Goal: Information Seeking & Learning: Find specific fact

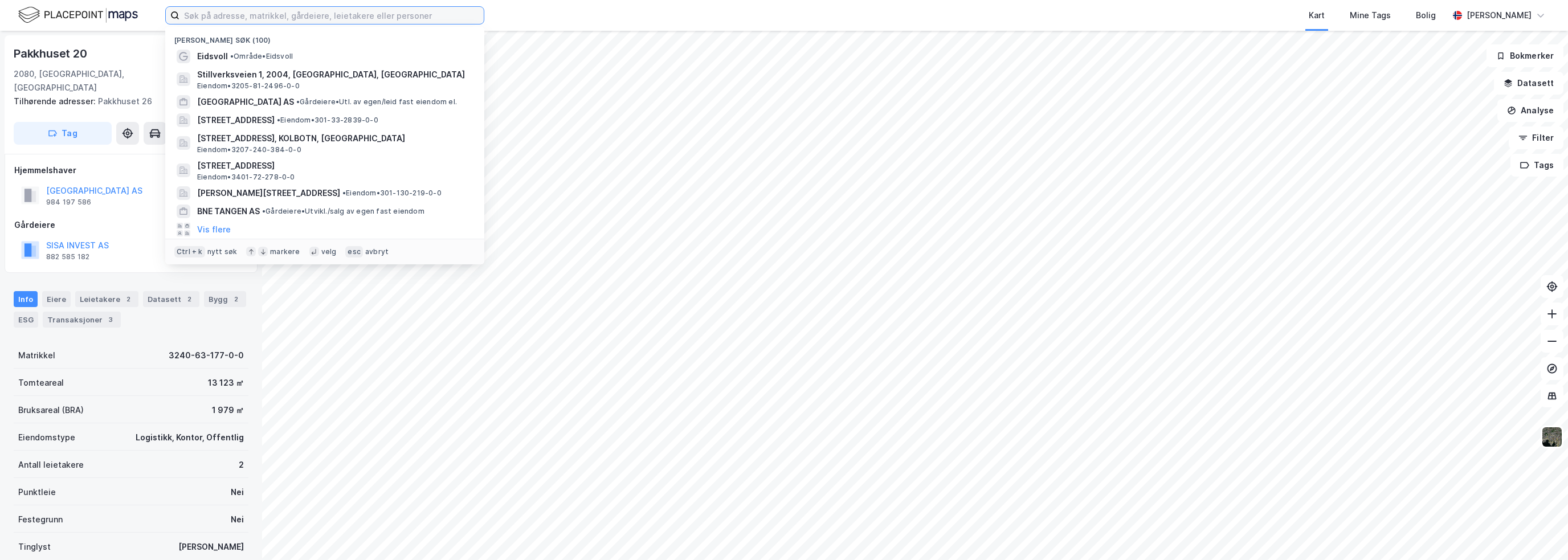
click at [244, 12] on input at bounding box center [332, 15] width 304 height 17
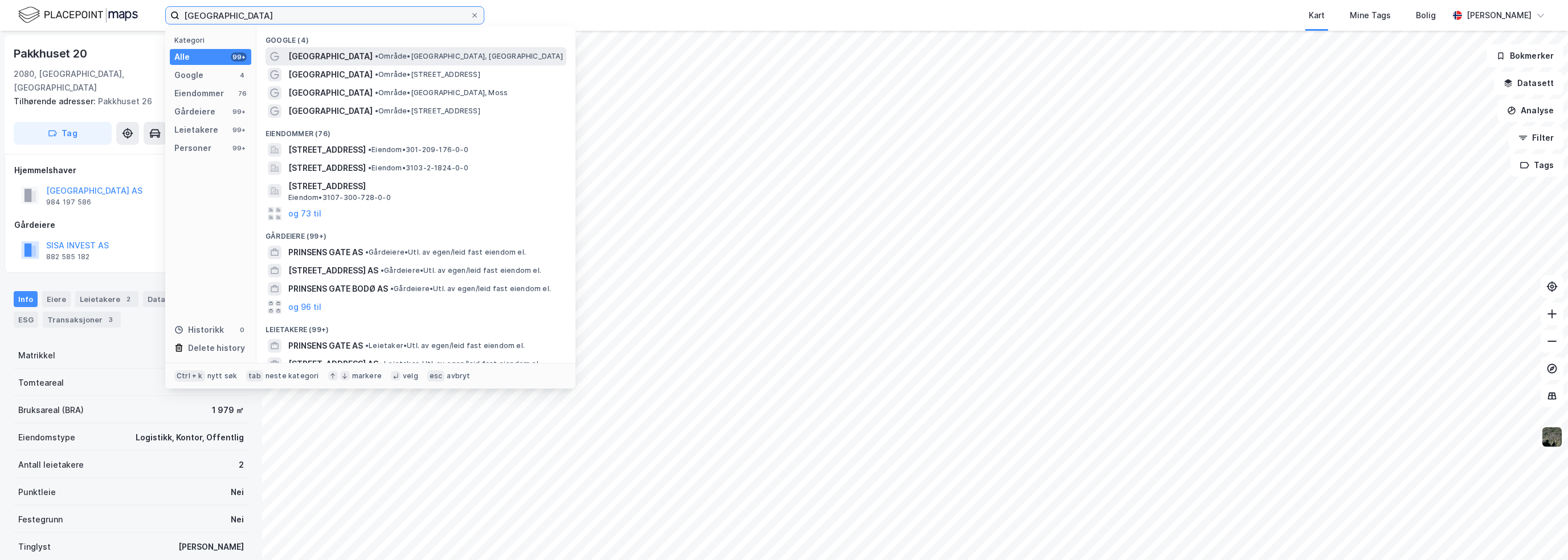
type input "[GEOGRAPHIC_DATA]"
click at [280, 50] on div at bounding box center [274, 56] width 14 height 14
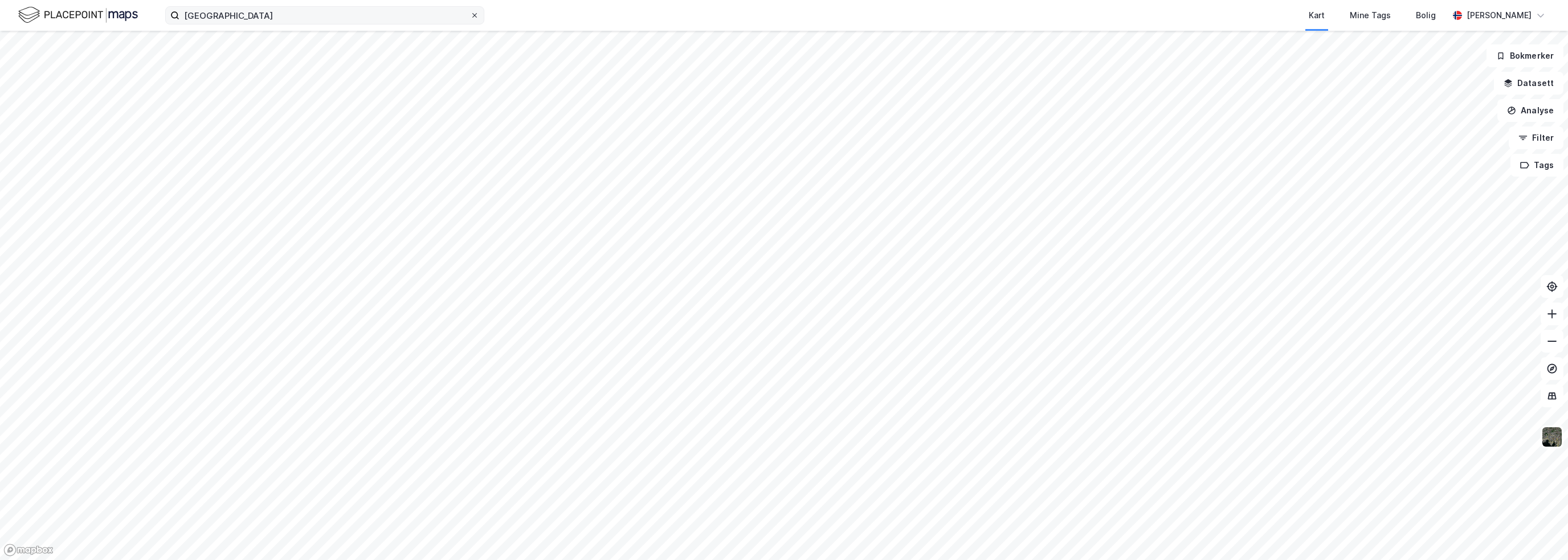
click at [473, 18] on icon at bounding box center [475, 15] width 7 height 7
click at [470, 18] on input "[GEOGRAPHIC_DATA]" at bounding box center [324, 15] width 290 height 17
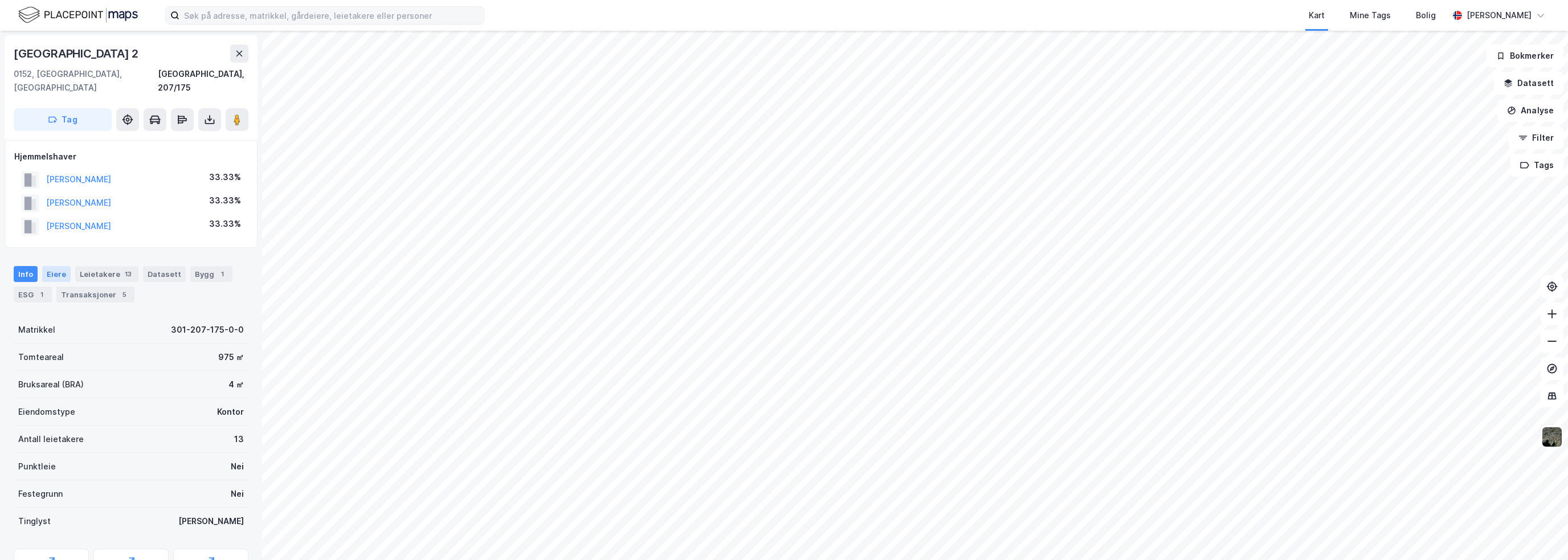
click at [61, 266] on div "Eiere" at bounding box center [57, 274] width 29 height 16
